Goal: Task Accomplishment & Management: Manage account settings

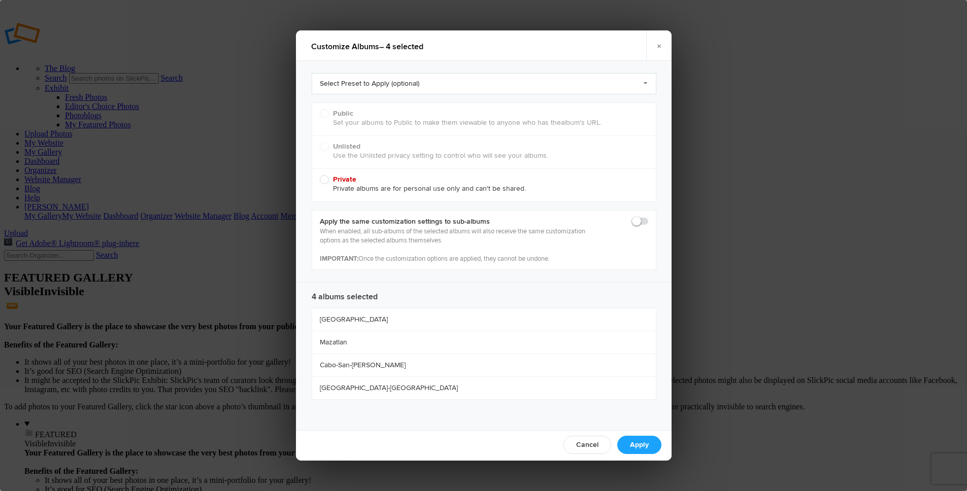
radio input "true"
click at [342, 110] on div "Public Set your albums to Public to make them viewable to anyone who has the al…" at bounding box center [484, 119] width 344 height 32
click at [396, 243] on p "When enabled, all sub-albums of the selected albums will also receive the same …" at bounding box center [455, 245] width 270 height 37
click at [593, 446] on link "Cancel" at bounding box center [587, 445] width 48 height 18
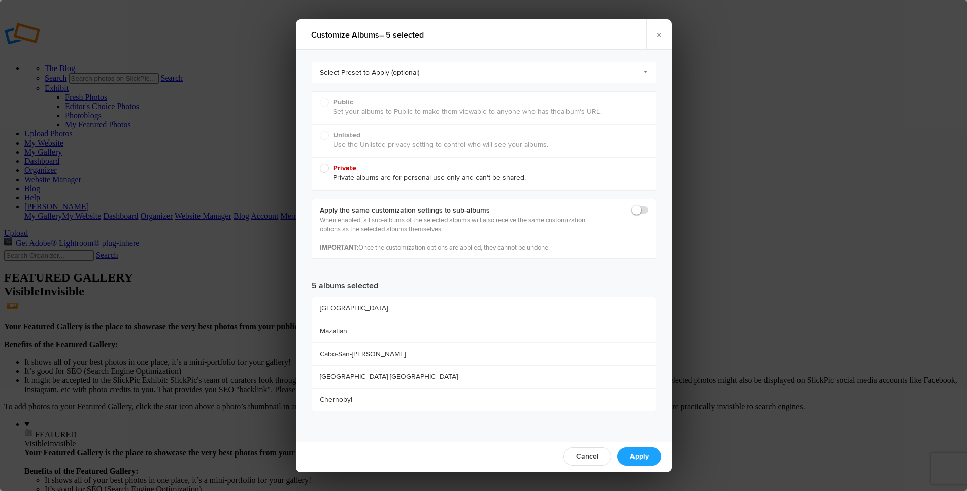
radio input "true"
click at [648, 206] on span at bounding box center [648, 206] width 0 height 0
click at [648, 206] on input "checkbox" at bounding box center [648, 205] width 1 height 1
checkbox input "true"
click at [343, 75] on link "Select Preset to Apply (optional)" at bounding box center [484, 72] width 345 height 21
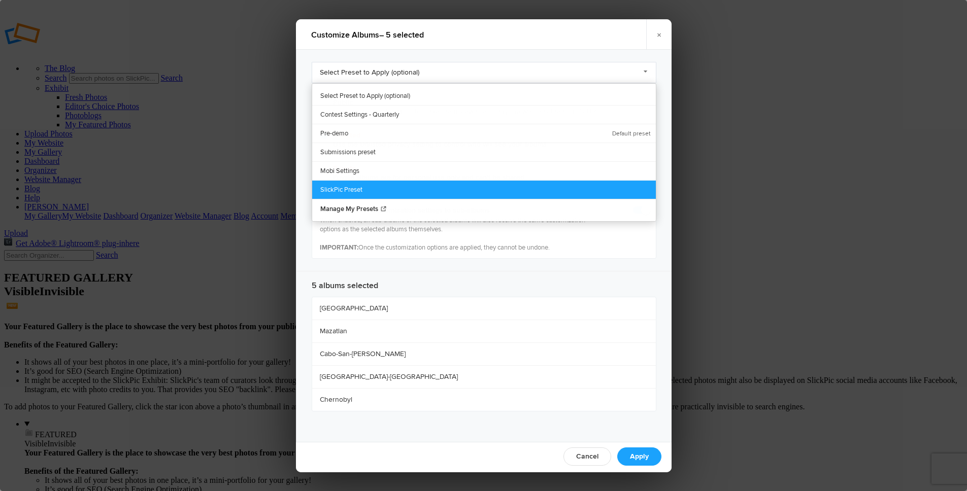
click at [358, 187] on link "SlickPic Preset" at bounding box center [484, 189] width 344 height 19
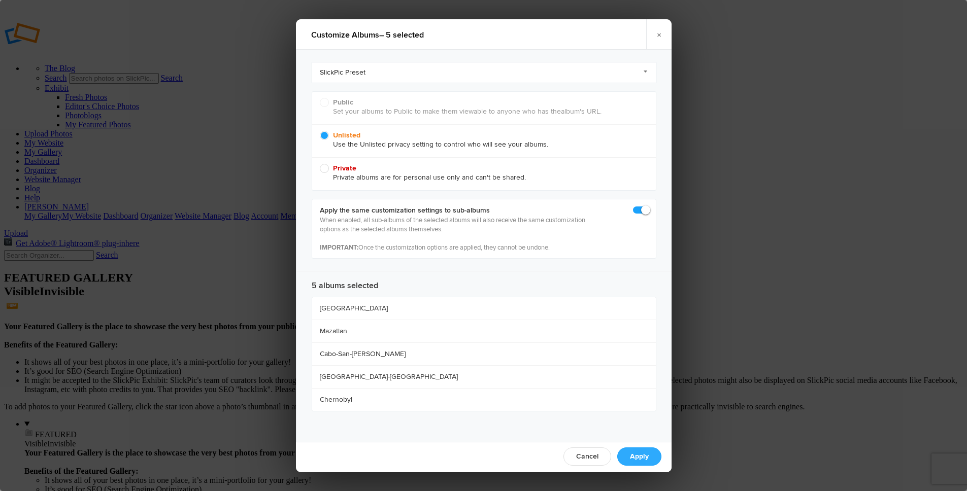
click at [640, 454] on link "Apply" at bounding box center [639, 457] width 44 height 18
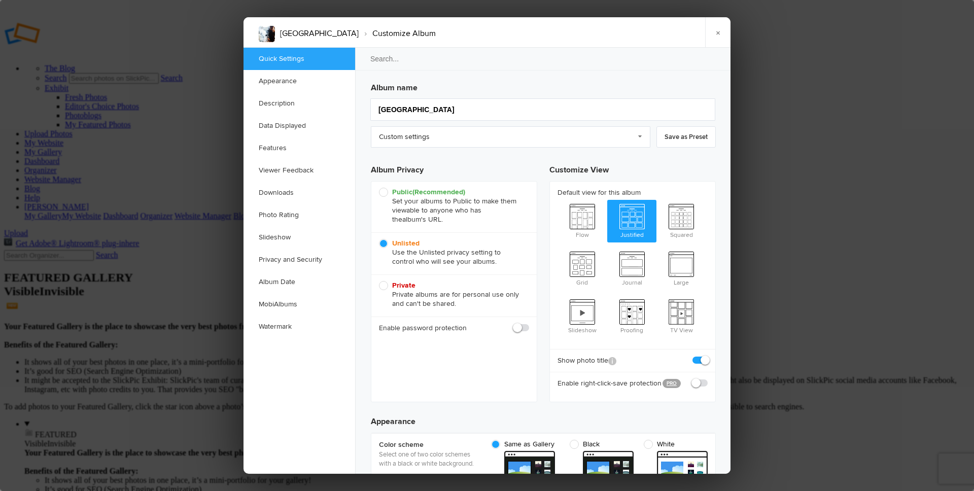
click at [430, 193] on icon "(Recommended)" at bounding box center [439, 192] width 53 height 9
click at [379, 188] on input "Public (Recommended) Set your albums to Public to make them viewable to anyone …" at bounding box center [379, 187] width 1 height 1
radio input "true"
click at [718, 33] on link "×" at bounding box center [717, 32] width 25 height 30
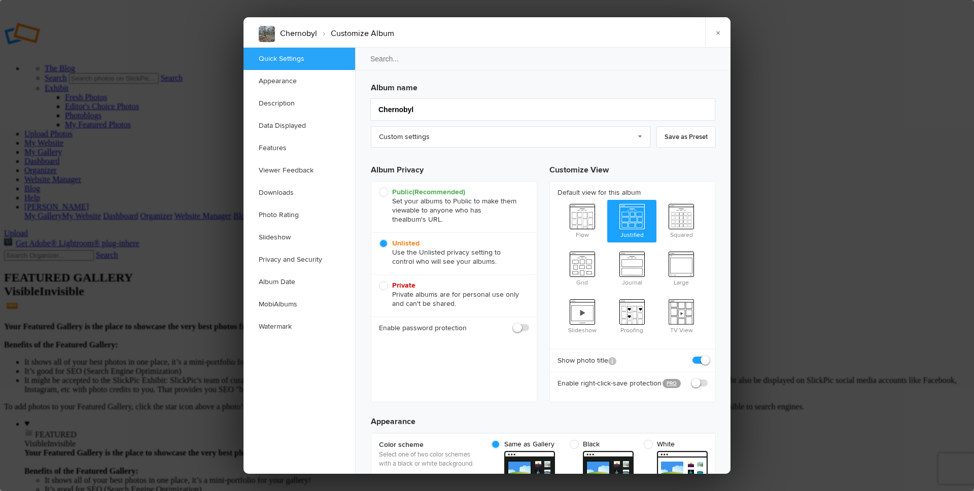
click at [407, 190] on b "Public (Recommended)" at bounding box center [428, 192] width 73 height 9
click at [379, 188] on input "Public (Recommended) Set your albums to Public to make them viewable to anyone …" at bounding box center [379, 187] width 1 height 1
radio input "true"
click at [720, 30] on link "×" at bounding box center [717, 32] width 25 height 30
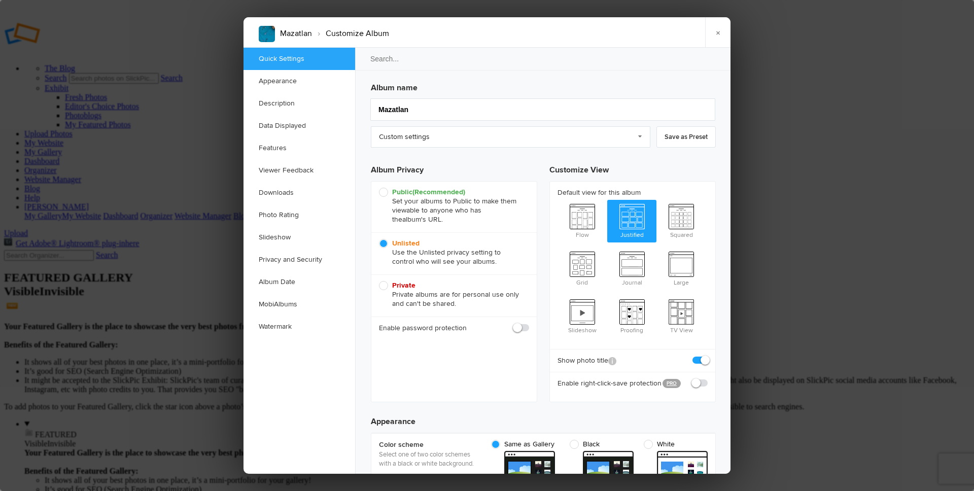
click at [447, 190] on icon "(Recommended)" at bounding box center [439, 192] width 53 height 9
click at [379, 188] on input "Public (Recommended) Set your albums to Public to make them viewable to anyone …" at bounding box center [379, 187] width 1 height 1
radio input "true"
click at [714, 32] on link "×" at bounding box center [717, 32] width 25 height 30
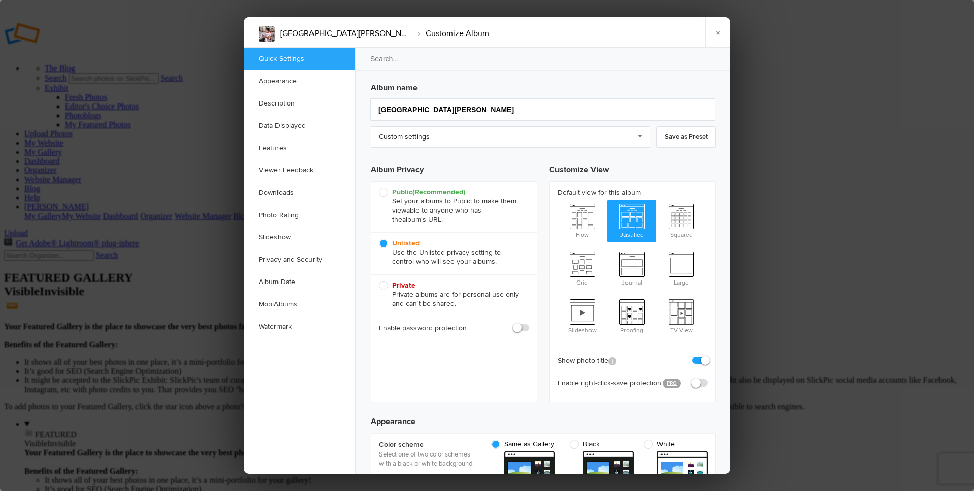
click at [411, 189] on b "Public (Recommended)" at bounding box center [428, 192] width 73 height 9
click at [379, 188] on input "Public (Recommended) Set your albums to Public to make them viewable to anyone …" at bounding box center [379, 187] width 1 height 1
radio input "true"
click at [719, 31] on link "×" at bounding box center [717, 32] width 25 height 30
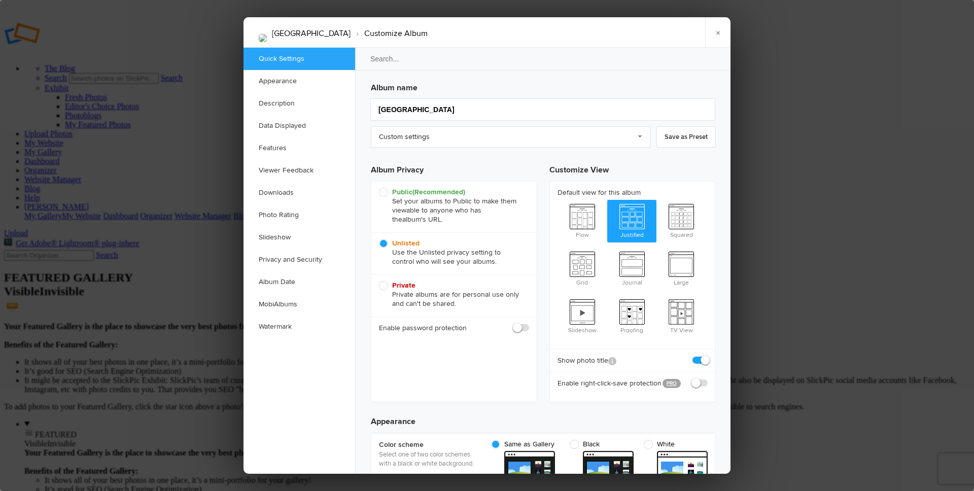
click at [417, 195] on icon "(Recommended)" at bounding box center [439, 192] width 53 height 9
click at [379, 188] on input "Public (Recommended) Set your albums to Public to make them viewable to anyone …" at bounding box center [379, 187] width 1 height 1
radio input "true"
click at [715, 34] on link "×" at bounding box center [717, 32] width 25 height 30
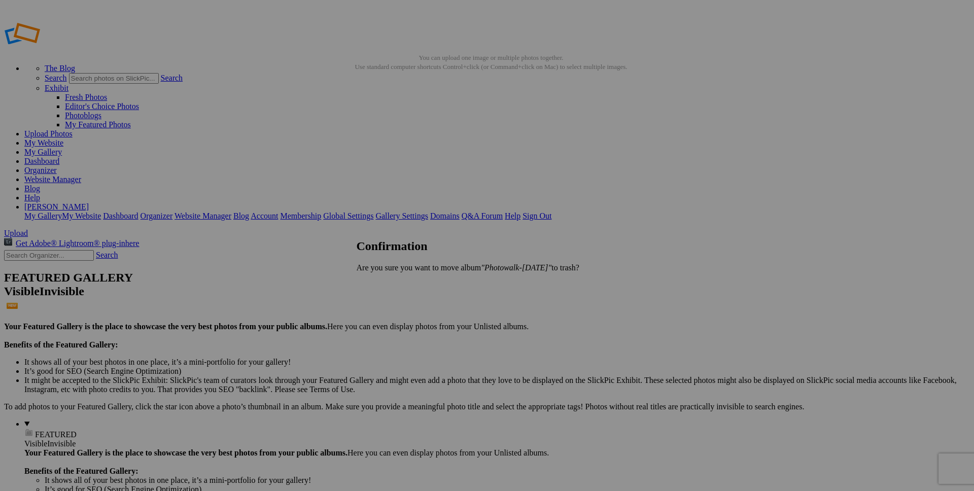
click at [391, 285] on span "Yes" at bounding box center [385, 285] width 12 height 9
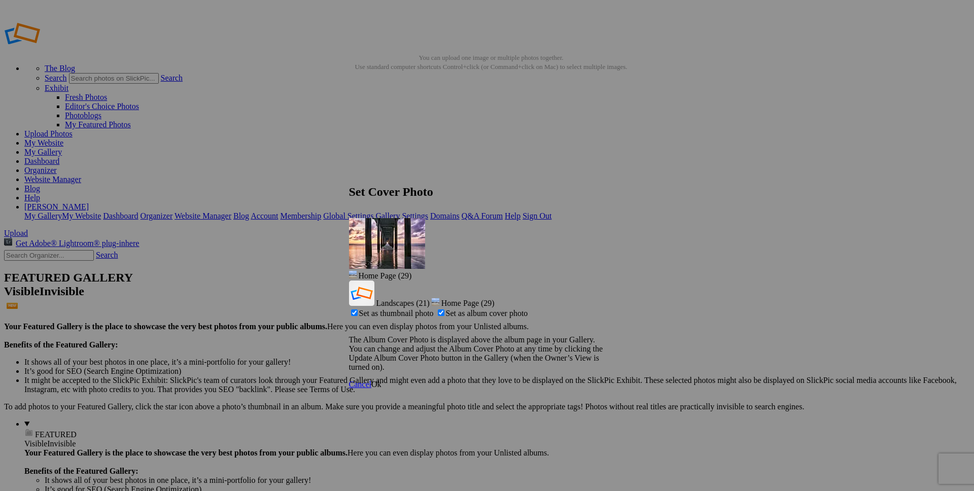
click at [382, 380] on link "Ok" at bounding box center [377, 384] width 10 height 9
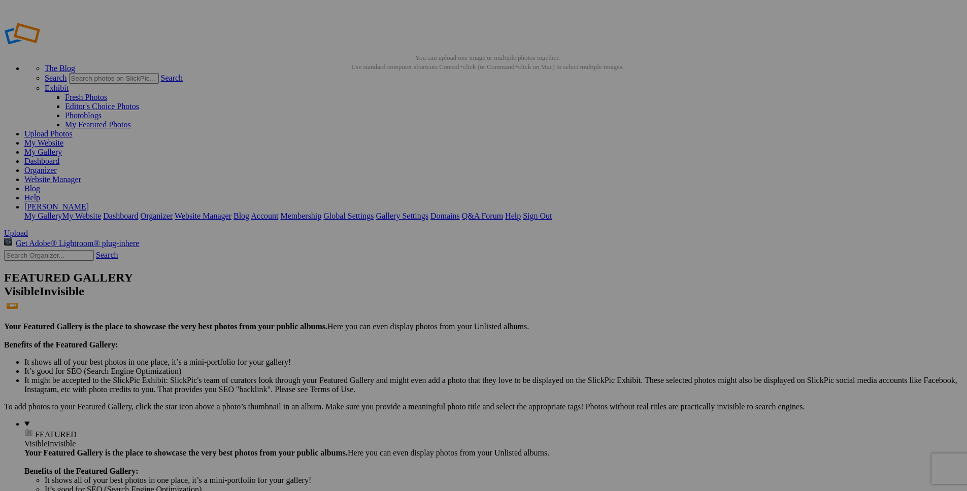
type input "Fav Landscapes"
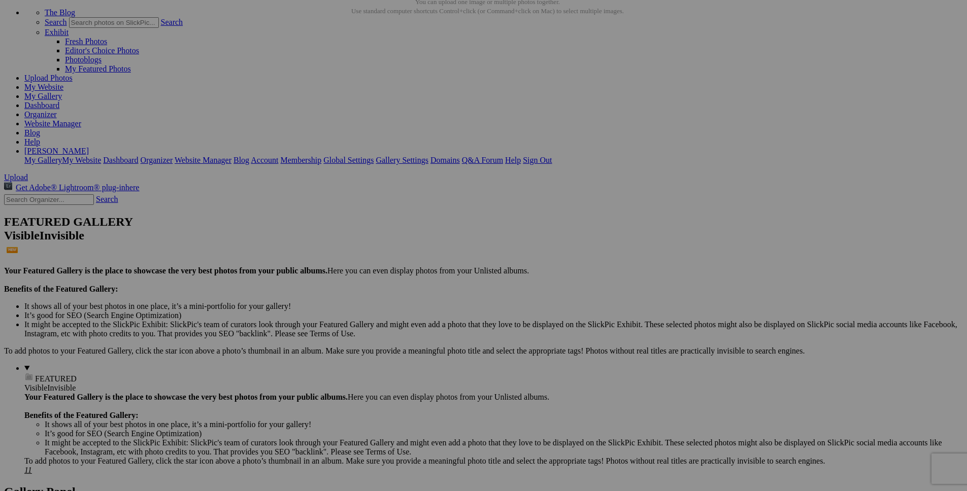
scroll to position [58, 0]
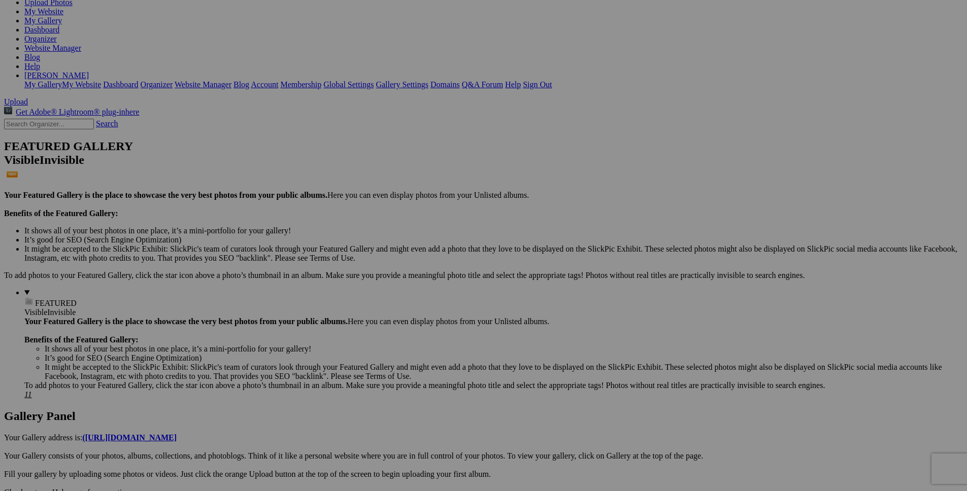
scroll to position [140, 0]
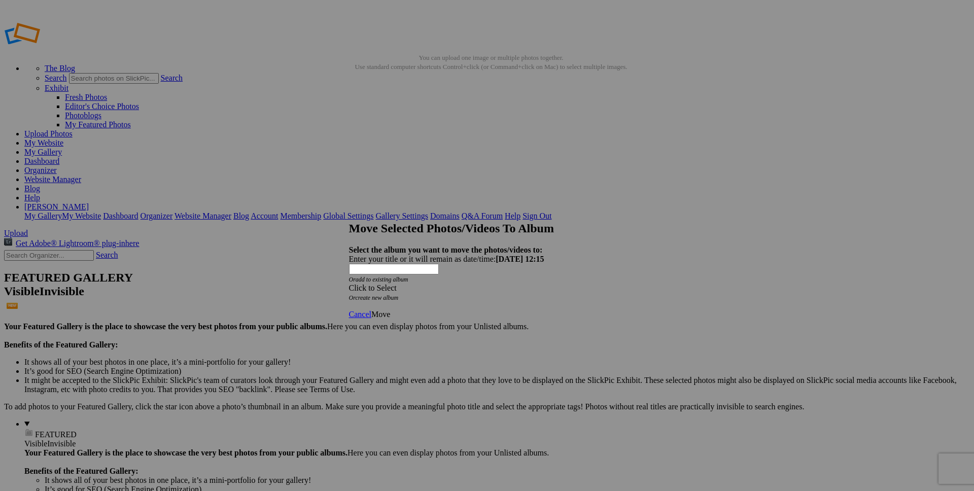
click at [449, 284] on div "Click to Select" at bounding box center [483, 288] width 269 height 9
click at [423, 289] on link "Landscapes" at bounding box center [411, 285] width 38 height 9
click at [411, 272] on link "Landscapes" at bounding box center [411, 267] width 38 height 9
click at [390, 310] on span "Move" at bounding box center [381, 314] width 19 height 9
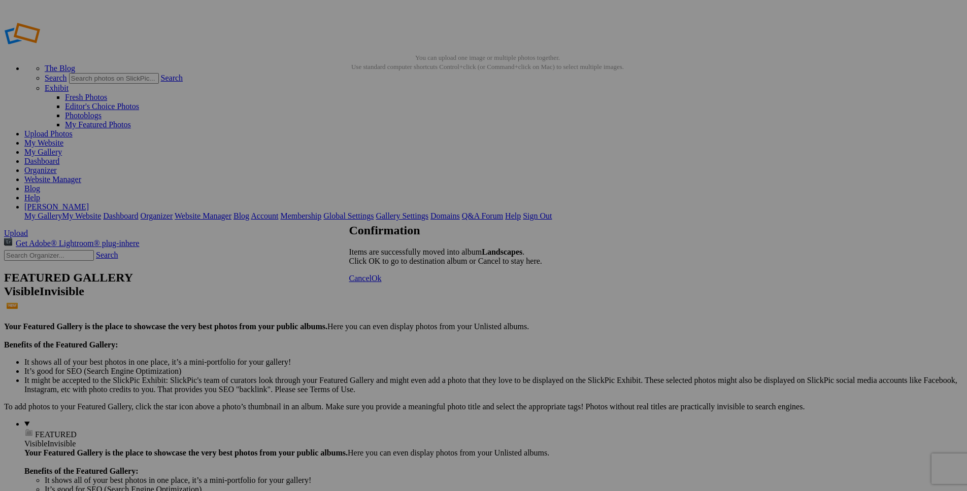
click at [382, 283] on span "Ok" at bounding box center [377, 278] width 10 height 9
click at [81, 175] on link "Website Manager" at bounding box center [52, 179] width 57 height 9
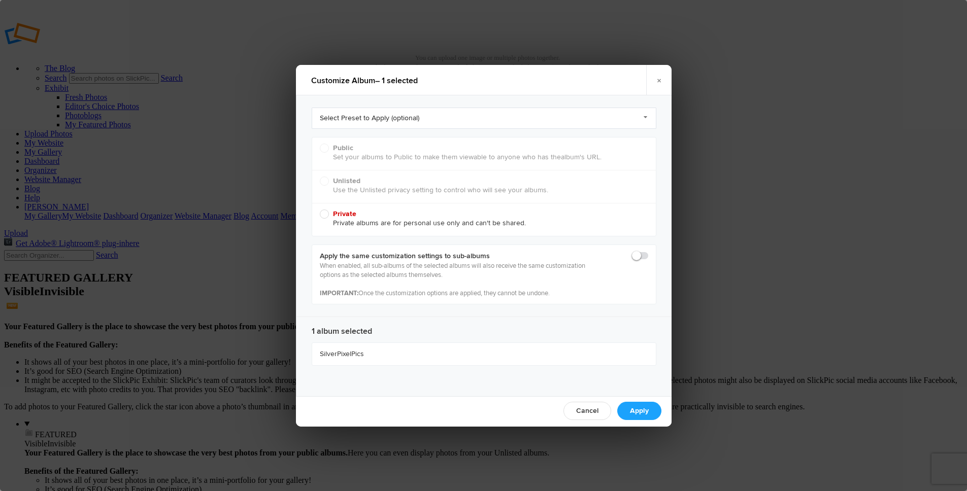
radio input "true"
click at [324, 180] on span "Unlisted Use the Unlisted privacy setting to control who will see your albums." at bounding box center [481, 186] width 323 height 18
click at [320, 177] on input "Unlisted Use the Unlisted privacy setting to control who will see your albums." at bounding box center [319, 176] width 1 height 1
radio input "true"
click at [642, 414] on link "Apply" at bounding box center [639, 411] width 44 height 18
